Goal: Task Accomplishment & Management: Manage account settings

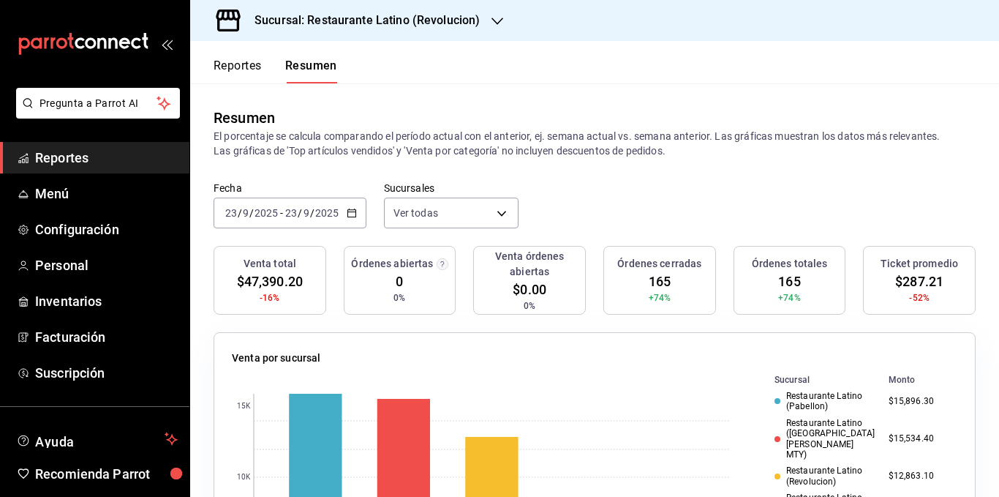
scroll to position [366, 0]
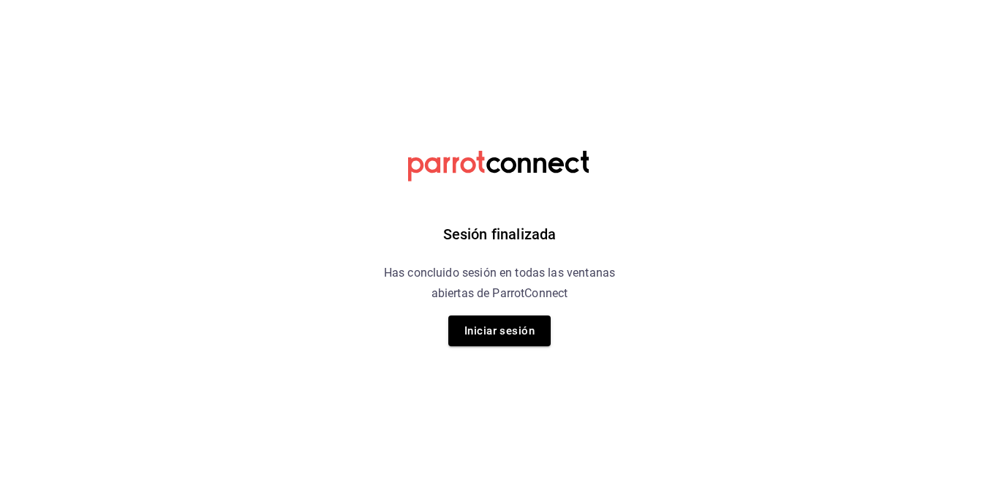
drag, startPoint x: 998, startPoint y: 266, endPoint x: 988, endPoint y: 155, distance: 111.6
click at [998, 0] on html "Sesión finalizada Has concluido sesión en todas las ventanas abiertas de Parrot…" at bounding box center [499, 0] width 999 height 0
click at [496, 326] on button "Iniciar sesión" at bounding box center [499, 330] width 102 height 31
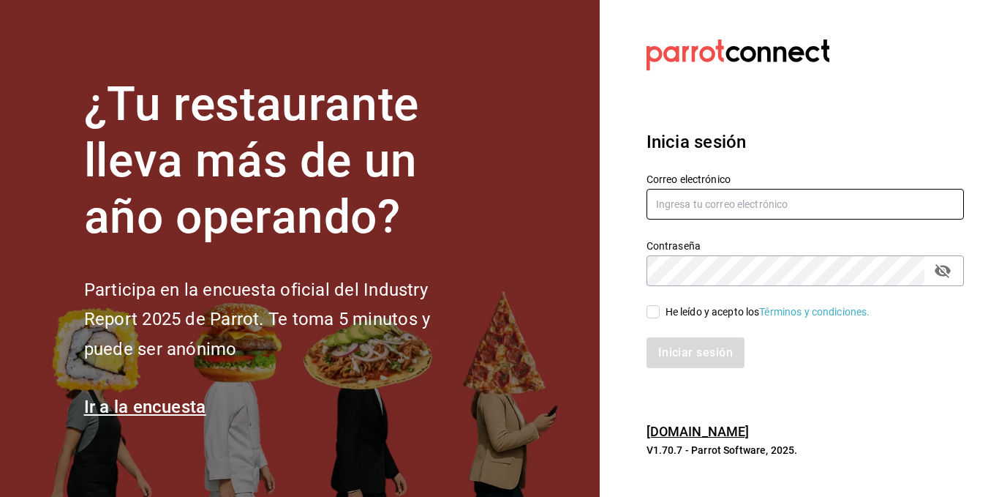
type input "administracion@restaurantelatino.com"
click at [650, 309] on input "He leído y acepto los Términos y condiciones." at bounding box center [652, 311] width 13 height 13
checkbox input "true"
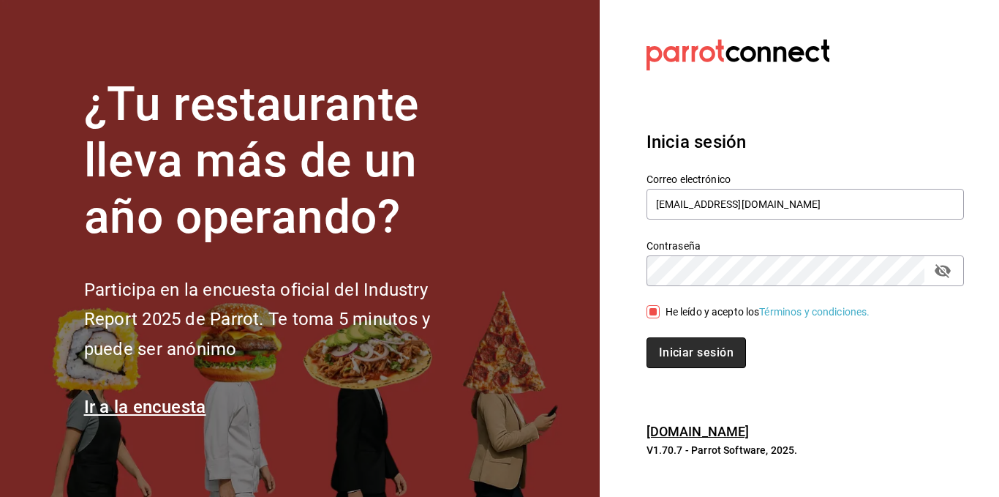
click at [679, 352] on button "Iniciar sesión" at bounding box center [695, 352] width 99 height 31
